Goal: Task Accomplishment & Management: Manage account settings

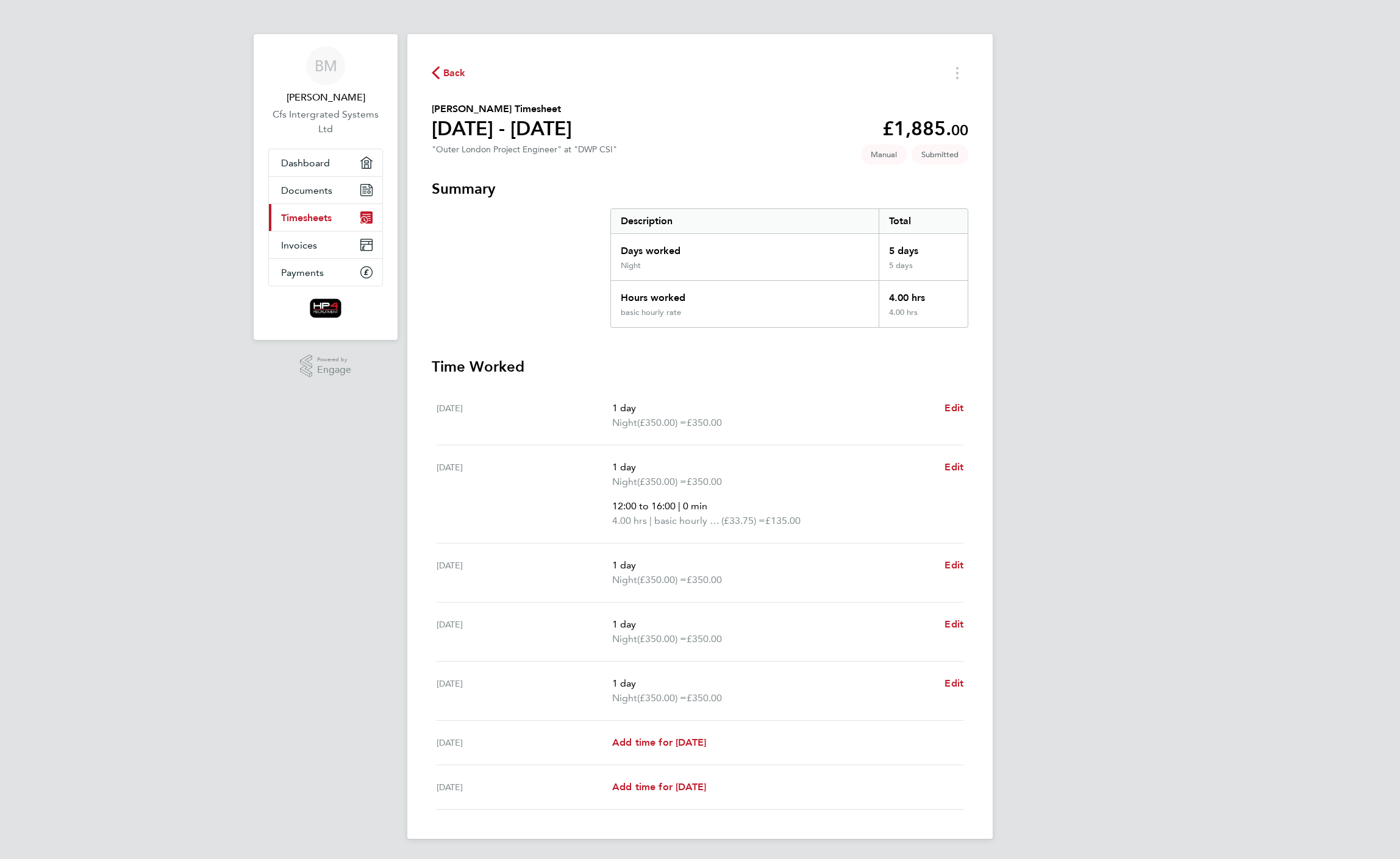
click at [452, 67] on span "Back" at bounding box center [455, 73] width 23 height 15
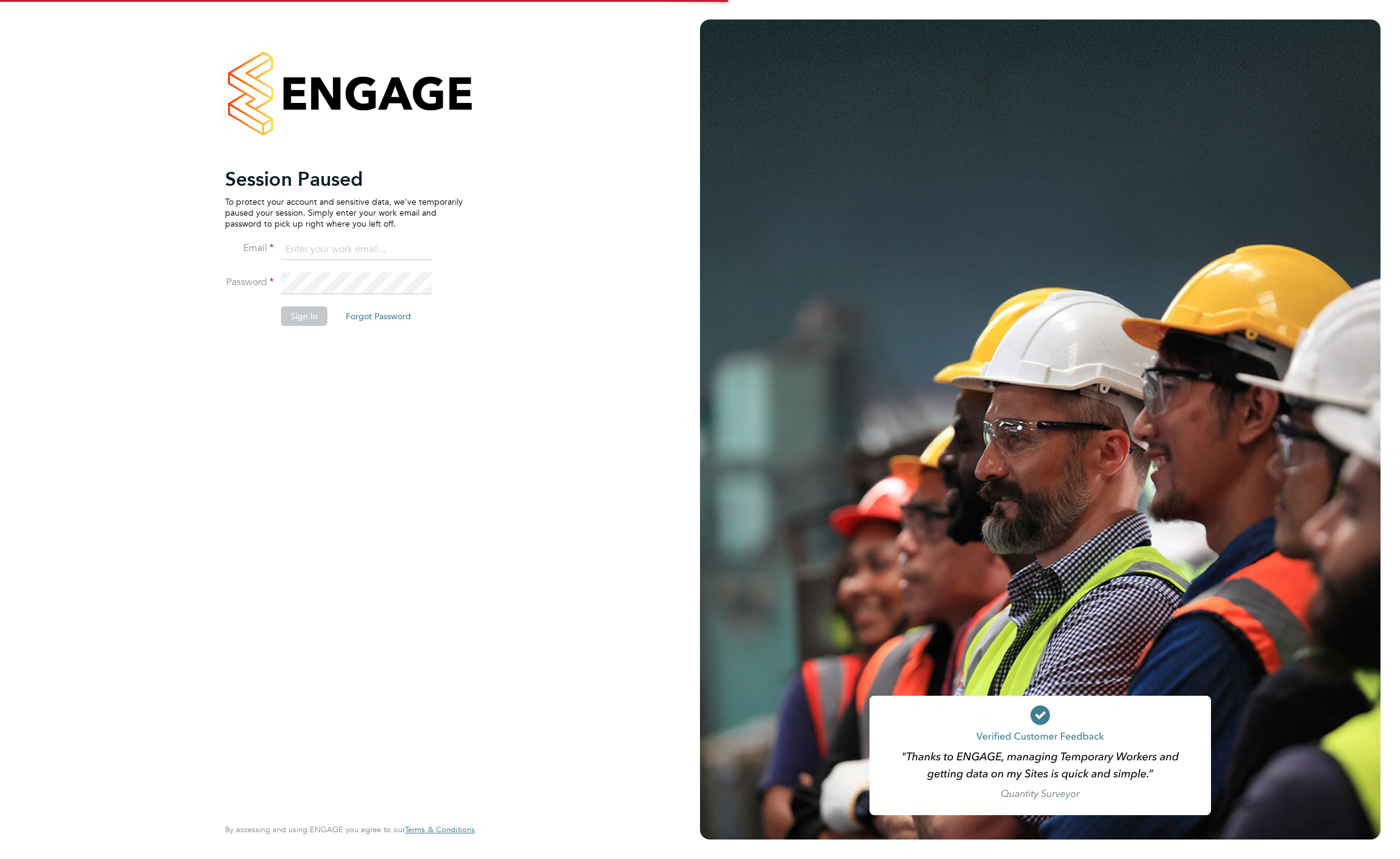
type input "b.moore1985@hotmail.co.uk"
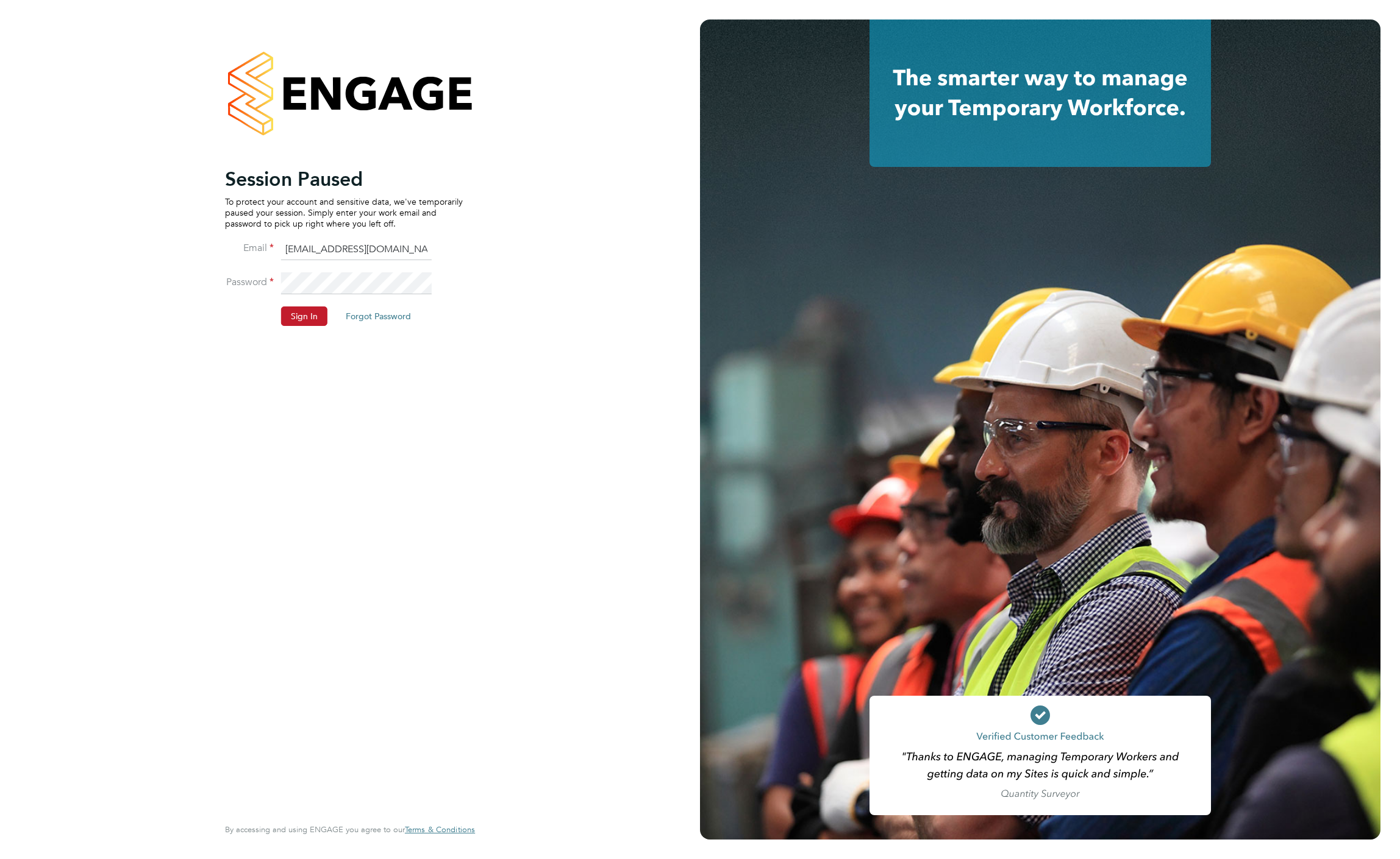
click at [298, 324] on button "Sign In" at bounding box center [304, 316] width 46 height 20
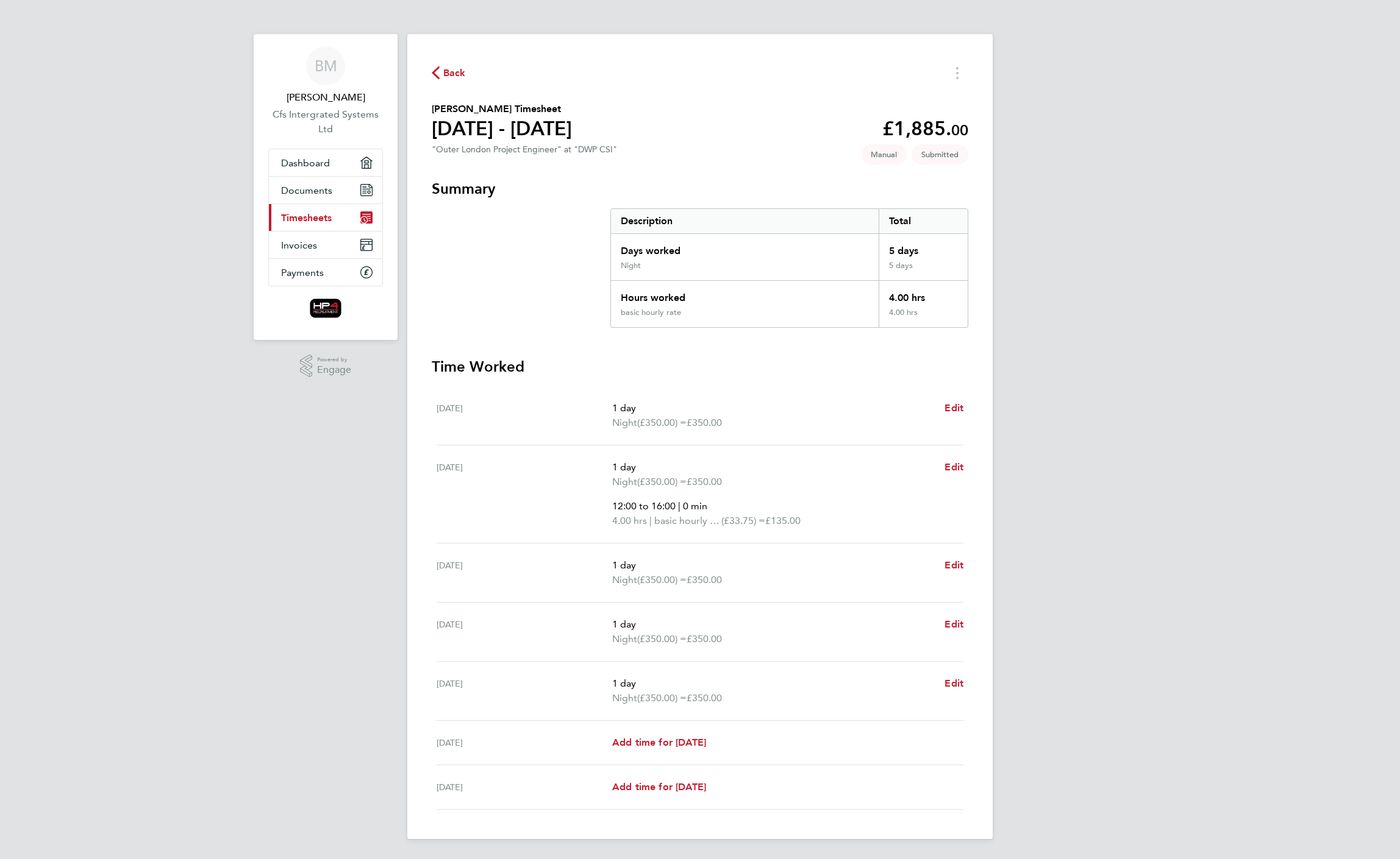
click at [309, 216] on span "Timesheets" at bounding box center [306, 218] width 51 height 11
